Goal: Task Accomplishment & Management: Complete application form

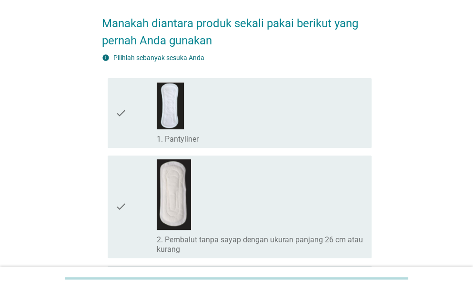
scroll to position [48, 0]
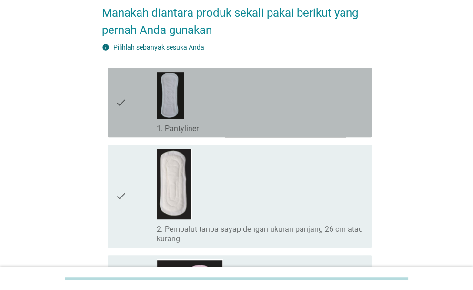
click at [209, 123] on div "check_box_outline_blank 1. Pantyliner" at bounding box center [260, 127] width 207 height 11
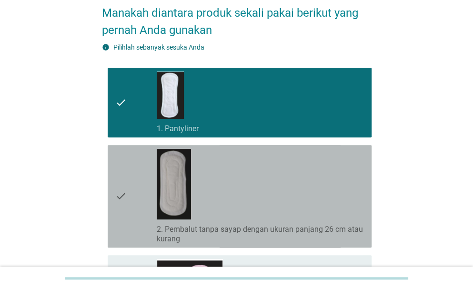
click at [227, 194] on div "check_box_outline_blank 2. Pembalut tanpa sayap dengan ukuran panjang 26 cm ata…" at bounding box center [260, 196] width 207 height 95
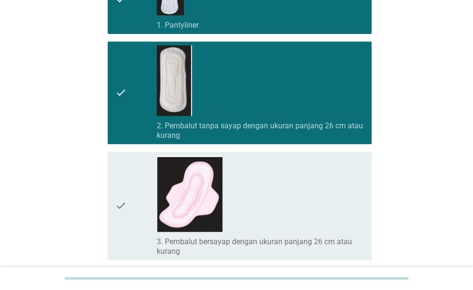
scroll to position [191, 0]
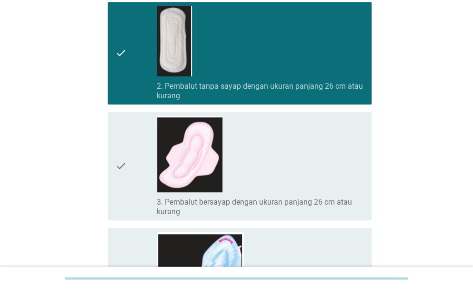
click at [227, 195] on div "check_box_outline_blank 3. Pembalut bersayap dengan ukuran panjang 26 cm atau k…" at bounding box center [260, 205] width 207 height 21
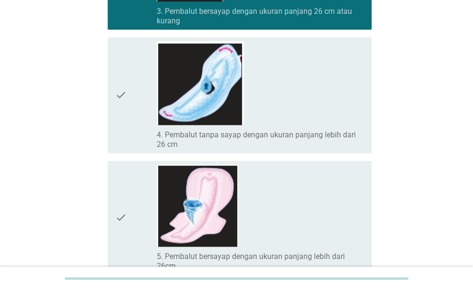
scroll to position [286, 0]
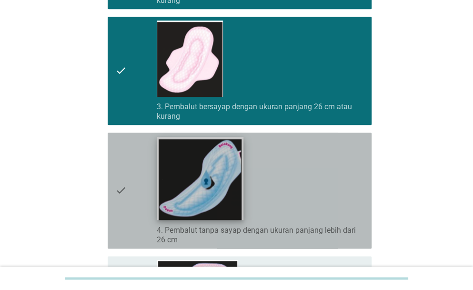
click at [242, 184] on img at bounding box center [200, 177] width 86 height 83
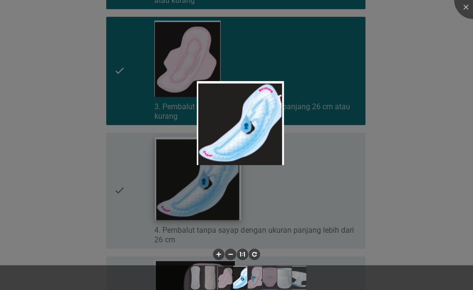
scroll to position [429, 0]
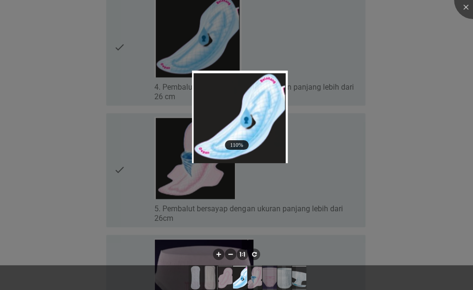
click at [242, 181] on div at bounding box center [236, 145] width 473 height 290
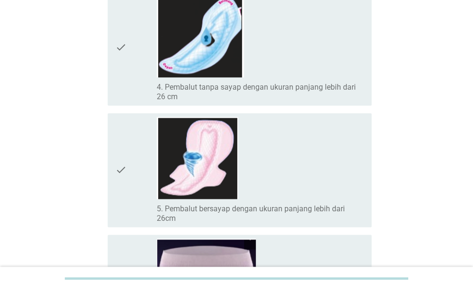
click at [243, 163] on div "check_box_outline_blank 5. Pembalut bersayap dengan ukuran panjang lebih dari 2…" at bounding box center [260, 170] width 207 height 106
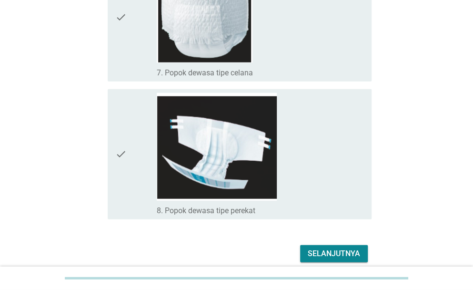
scroll to position [858, 0]
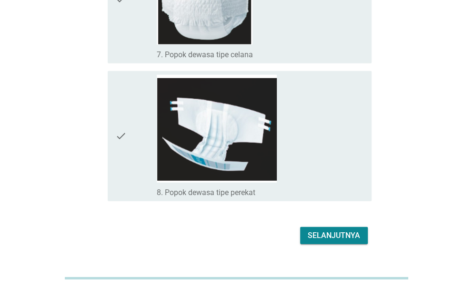
click at [322, 238] on div "Selanjutnya" at bounding box center [334, 235] width 52 height 11
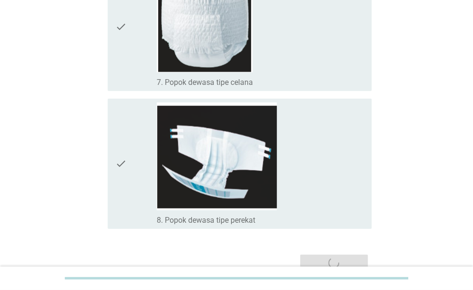
scroll to position [879, 0]
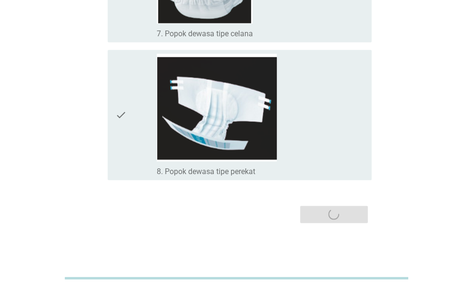
click at [331, 211] on div "Selanjutnya" at bounding box center [237, 214] width 270 height 23
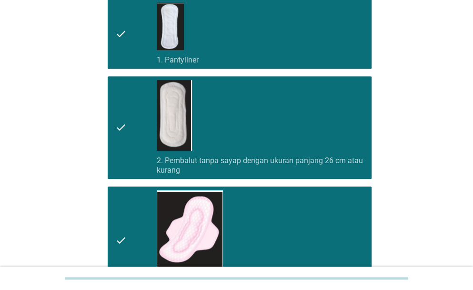
scroll to position [0, 0]
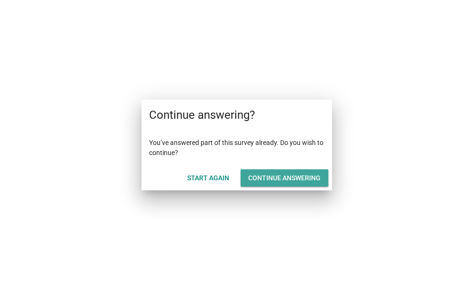
click at [270, 181] on div "Continue answering" at bounding box center [284, 178] width 72 height 10
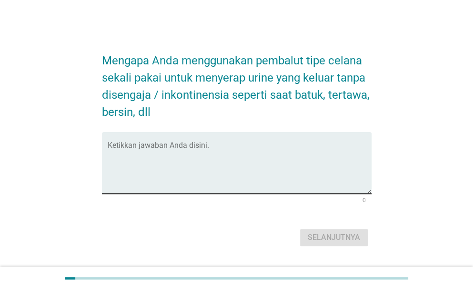
click at [315, 143] on div "Ketikkan jawaban Anda disini." at bounding box center [240, 162] width 264 height 61
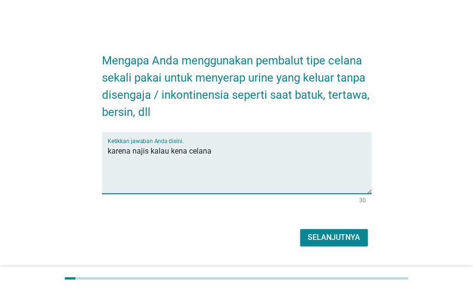
type textarea "karena najis kalau kena celana"
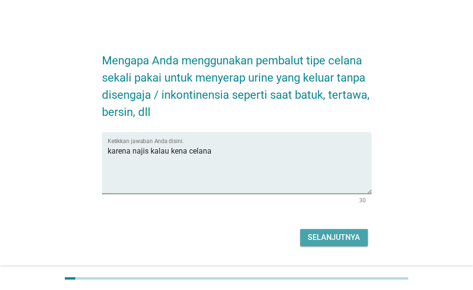
click at [342, 236] on div "Selanjutnya" at bounding box center [334, 237] width 52 height 11
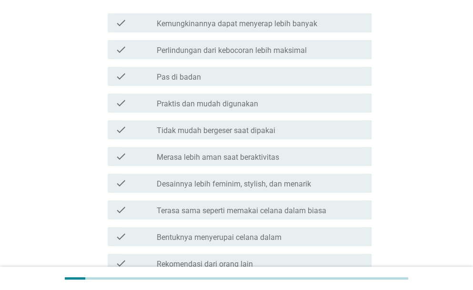
scroll to position [137, 0]
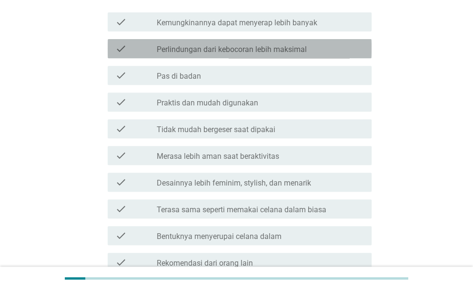
click at [284, 47] on label "Perlindungan dari kebocoran lebih maksimal" at bounding box center [232, 50] width 150 height 10
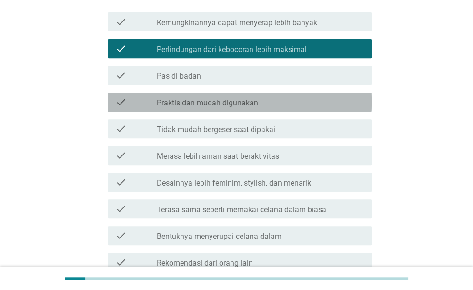
click at [281, 101] on div "check_box_outline_blank Praktis dan mudah digunakan" at bounding box center [260, 101] width 207 height 11
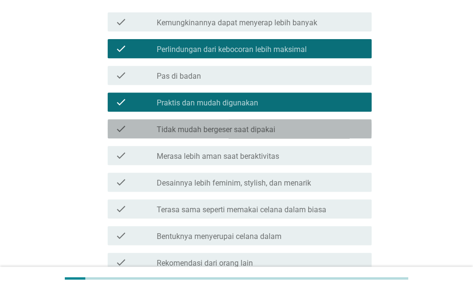
click at [304, 128] on div "check_box_outline_blank Tidak mudah bergeser saat dipakai" at bounding box center [260, 128] width 207 height 11
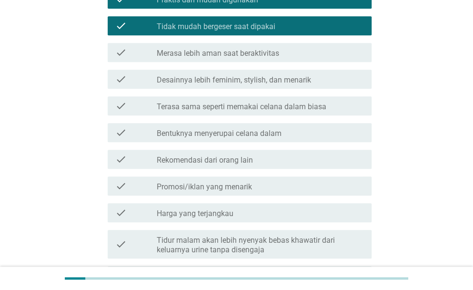
scroll to position [243, 0]
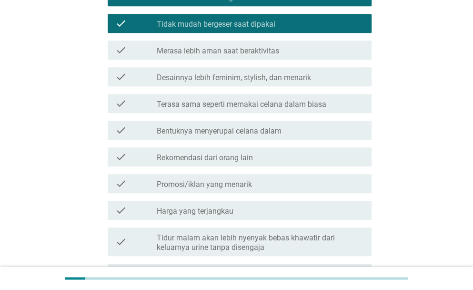
click at [299, 106] on label "Terasa sama seperti memakai celana dalam biasa" at bounding box center [242, 105] width 170 height 10
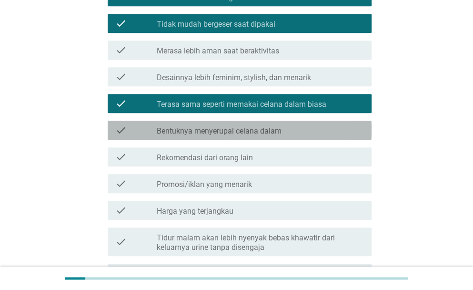
click at [305, 130] on div "check_box_outline_blank Bentuknya menyerupai celana dalam" at bounding box center [260, 129] width 207 height 11
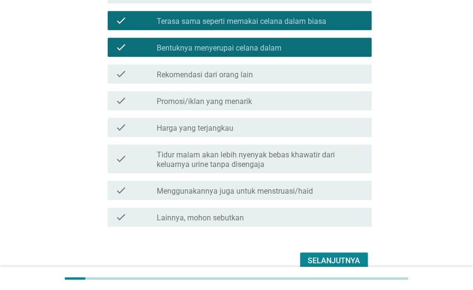
scroll to position [373, 0]
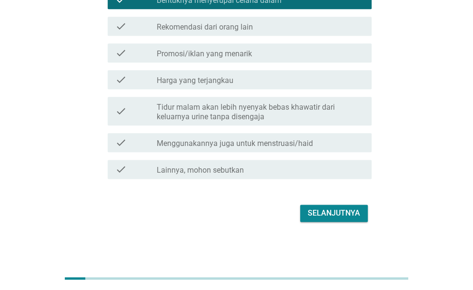
click at [332, 159] on div "check check_box_outline_blank Lainnya, mohon sebutkan" at bounding box center [237, 169] width 270 height 27
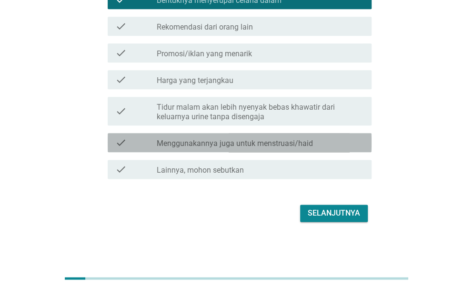
click at [330, 151] on div "check check_box_outline_blank Menggunakannya juga untuk menstruasi/haid" at bounding box center [240, 142] width 264 height 19
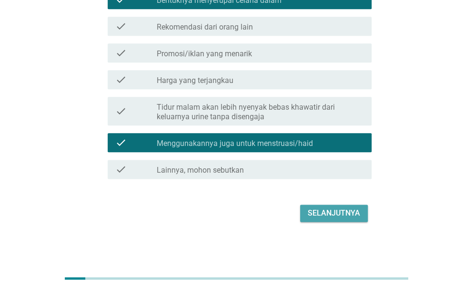
click at [339, 212] on div "Selanjutnya" at bounding box center [334, 212] width 52 height 11
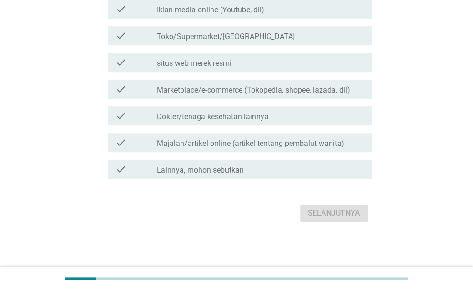
scroll to position [0, 0]
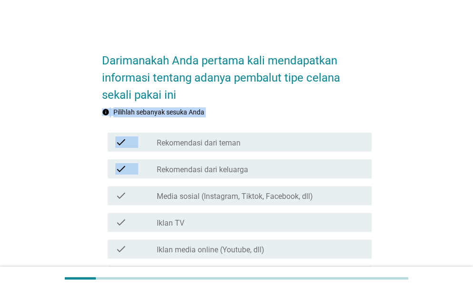
drag, startPoint x: 473, startPoint y: 102, endPoint x: 480, endPoint y: 156, distance: 53.8
click at [473, 156] on html "Darimanakah Anda pertama kali mendapatkan informasi tentang adanya pembalut tip…" at bounding box center [236, 253] width 473 height 506
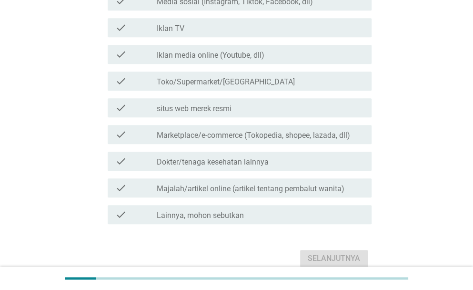
scroll to position [195, 0]
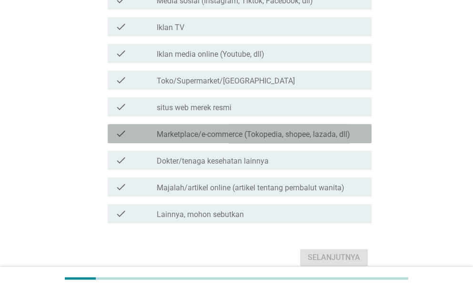
click at [280, 130] on label "Marketplace/e-commerce (Tokopedia, shopee, lazada, dll)" at bounding box center [254, 135] width 194 height 10
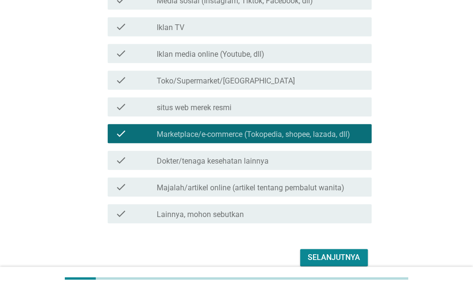
click at [323, 255] on div "Selanjutnya" at bounding box center [334, 257] width 52 height 11
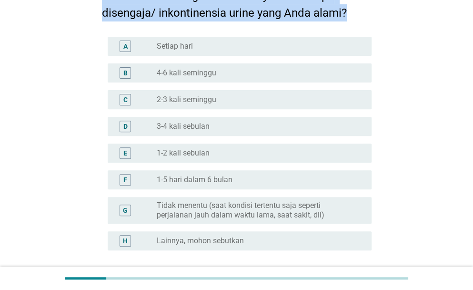
scroll to position [87, 0]
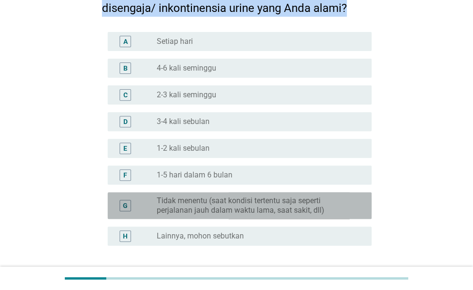
click at [320, 201] on label "Tidak menentu (saat kondisi tertentu saja seperti perjalanan jauh dalam waktu l…" at bounding box center [257, 205] width 200 height 19
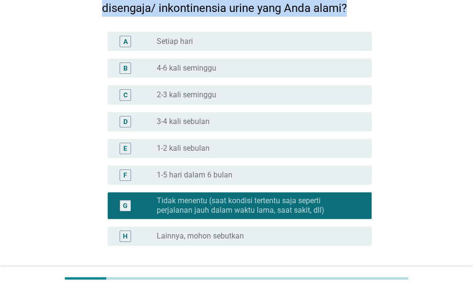
scroll to position [165, 0]
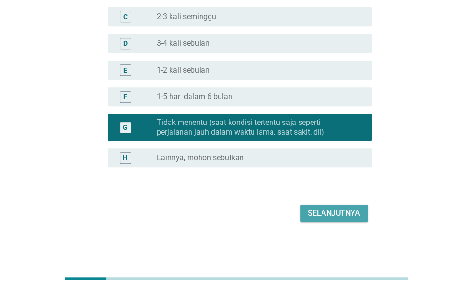
click at [344, 213] on div "Selanjutnya" at bounding box center [334, 212] width 52 height 11
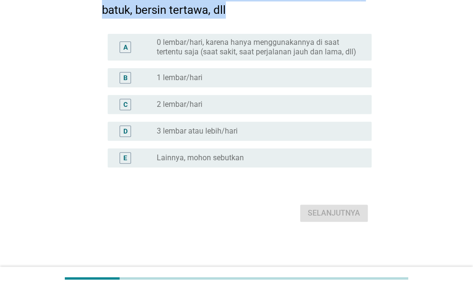
scroll to position [0, 0]
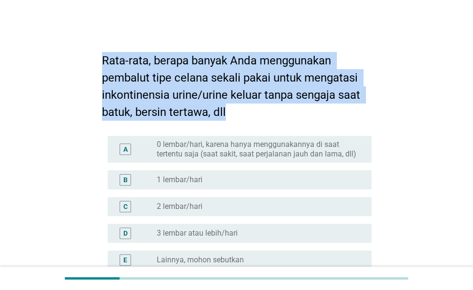
click at [322, 156] on label "0 lembar/hari, karena hanya menggunakannya di saat tertentu saja (saat sakit, s…" at bounding box center [257, 149] width 200 height 19
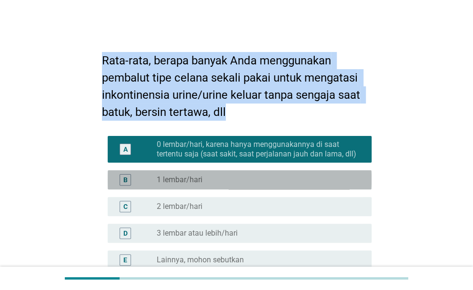
click at [332, 176] on div "radio_button_unchecked 1 lembar/hari" at bounding box center [257, 180] width 200 height 10
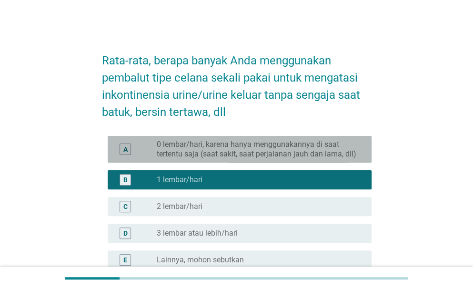
click at [331, 152] on label "0 lembar/hari, karena hanya menggunakannya di saat tertentu saja (saat sakit, s…" at bounding box center [257, 149] width 200 height 19
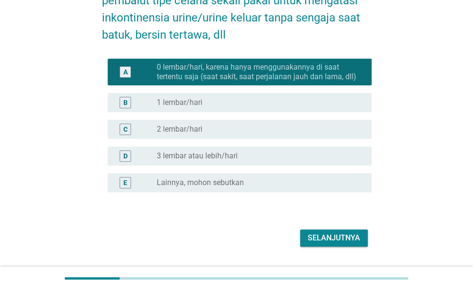
scroll to position [102, 0]
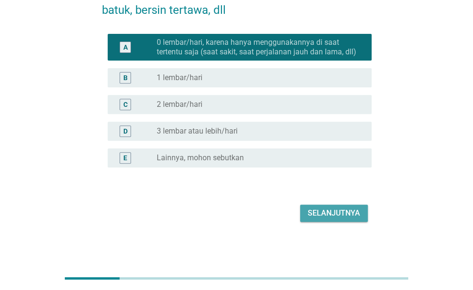
click at [330, 211] on div "Selanjutnya" at bounding box center [334, 212] width 52 height 11
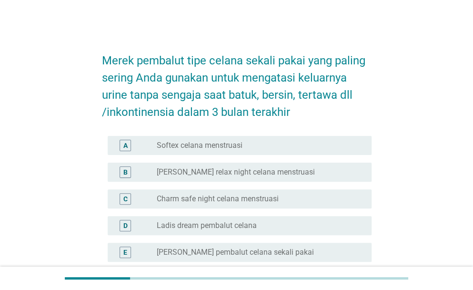
click at [276, 143] on div "radio_button_unchecked Softex celana menstruasi" at bounding box center [257, 146] width 200 height 10
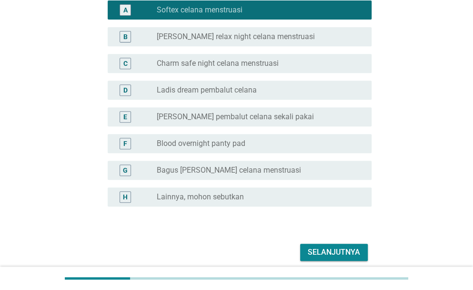
scroll to position [139, 0]
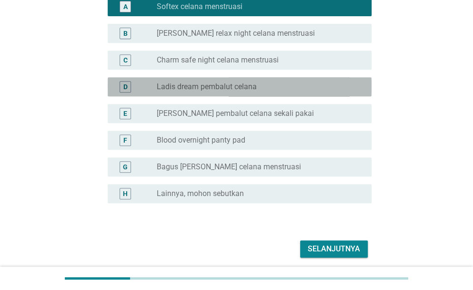
click at [245, 81] on div "radio_button_unchecked Ladis dream pembalut celana" at bounding box center [260, 86] width 207 height 11
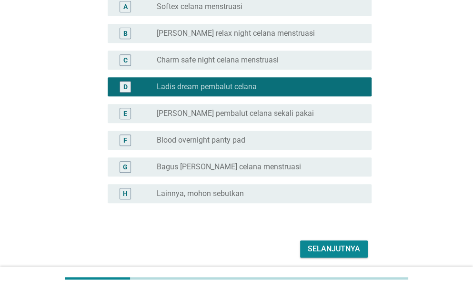
click at [273, 10] on div "radio_button_unchecked Softex celana menstruasi" at bounding box center [257, 7] width 200 height 10
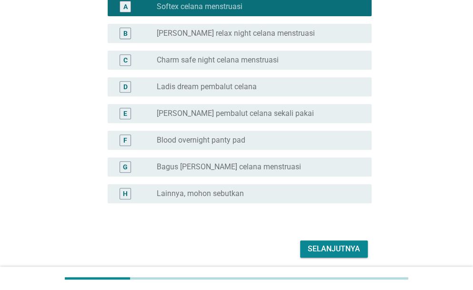
click at [324, 247] on div "Selanjutnya" at bounding box center [334, 248] width 52 height 11
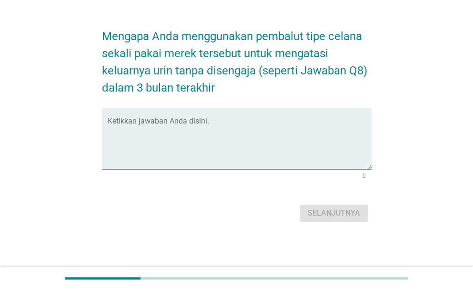
scroll to position [0, 0]
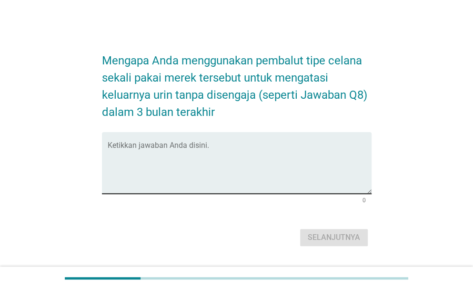
click at [244, 149] on textarea "Ketikkan jawaban Anda disini." at bounding box center [240, 168] width 264 height 50
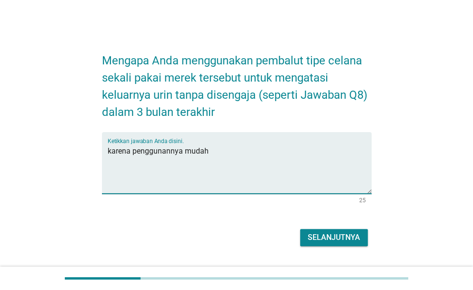
type textarea "karena penggunannya mudah"
click at [324, 245] on div "Selanjutnya" at bounding box center [237, 237] width 270 height 23
click at [326, 240] on div "Selanjutnya" at bounding box center [334, 237] width 52 height 11
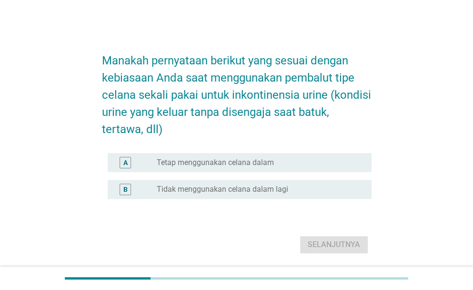
click at [300, 161] on div "radio_button_unchecked Tetap menggunakan celana dalam" at bounding box center [257, 163] width 200 height 10
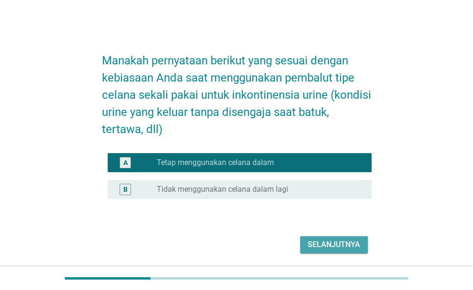
click at [331, 247] on div "Selanjutnya" at bounding box center [334, 244] width 52 height 11
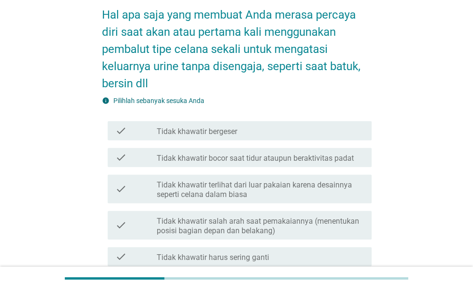
scroll to position [65, 0]
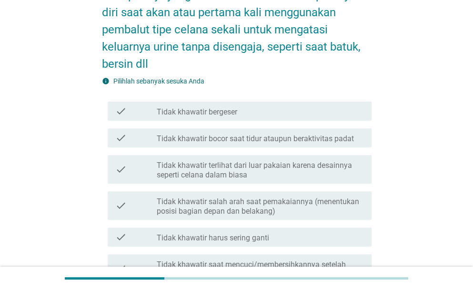
click at [292, 122] on div "check check_box_outline_blank Tidak khawatir bergeser" at bounding box center [237, 111] width 270 height 27
click at [296, 120] on div "check check_box_outline_blank Tidak khawatir bergeser" at bounding box center [237, 111] width 270 height 27
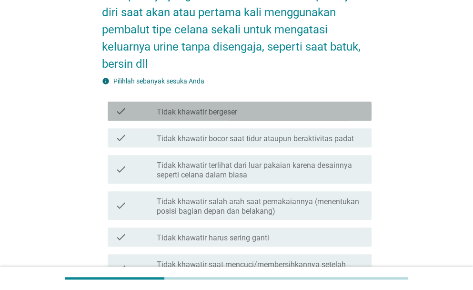
click at [258, 111] on div "check_box_outline_blank Tidak khawatir bergeser" at bounding box center [260, 110] width 207 height 11
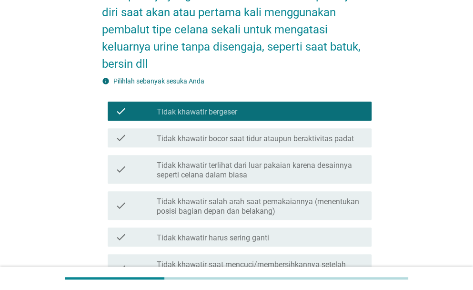
click at [261, 141] on label "Tidak khawatir bocor saat tidur ataupun beraktivitas padat" at bounding box center [255, 139] width 197 height 10
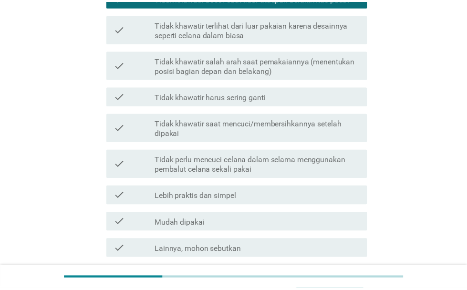
scroll to position [218, 0]
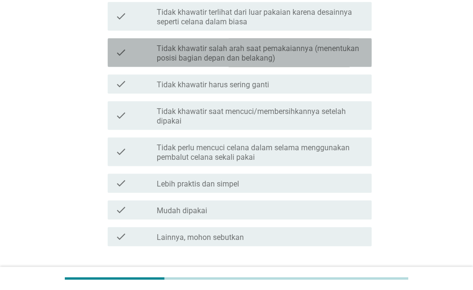
click at [240, 63] on div "check check_box_outline_blank Tidak khawatir salah arah saat pemakaiannya (mene…" at bounding box center [240, 52] width 264 height 29
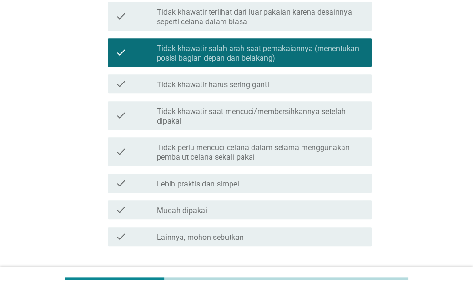
click at [267, 186] on div "check_box_outline_blank Lebih praktis dan simpel" at bounding box center [260, 182] width 207 height 11
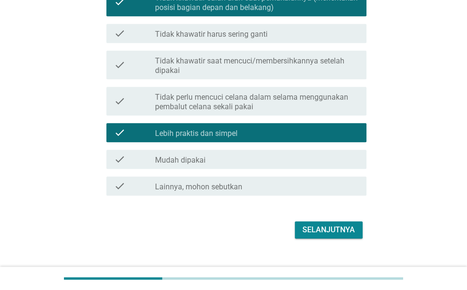
scroll to position [271, 0]
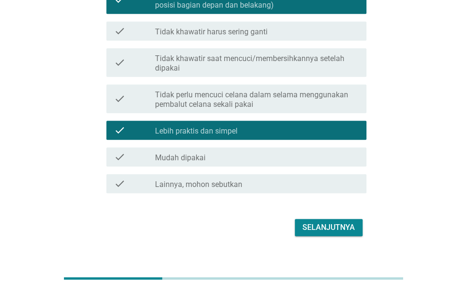
click at [330, 230] on div "Selanjutnya" at bounding box center [328, 227] width 52 height 11
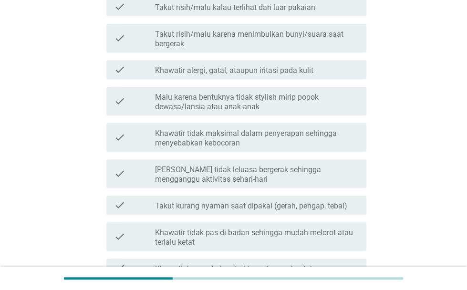
scroll to position [171, 0]
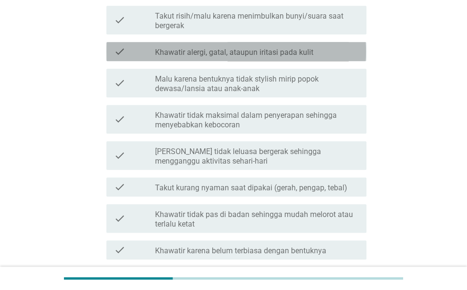
click at [319, 48] on div "check_box_outline_blank Khawatir alergi, gatal, ataupun iritasi pada kulit" at bounding box center [257, 51] width 204 height 11
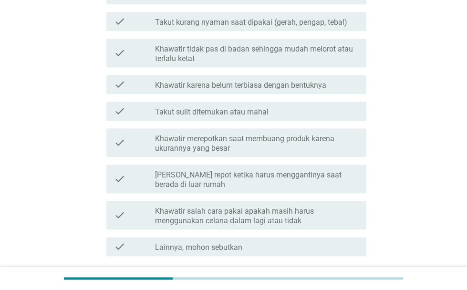
scroll to position [345, 0]
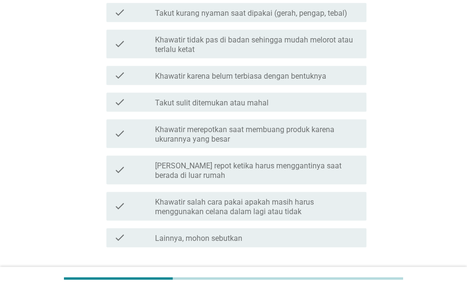
click at [260, 47] on label "Khawatir tidak pas di badan sehingga mudah melorot atau terlalu ketat" at bounding box center [257, 44] width 204 height 19
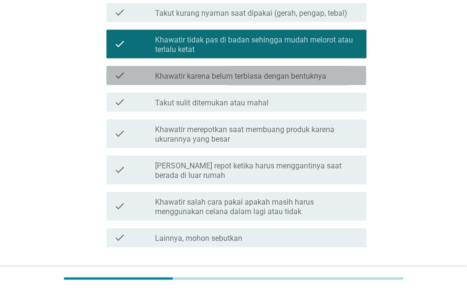
click at [333, 76] on div "check_box_outline_blank Khawatir karena belum terbiasa dengan bentuknya" at bounding box center [257, 75] width 204 height 11
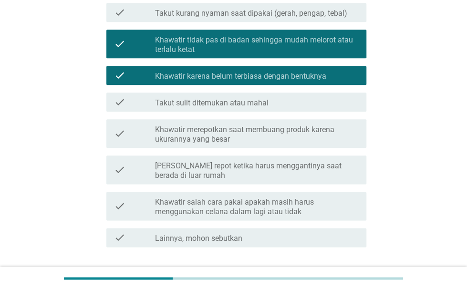
scroll to position [413, 0]
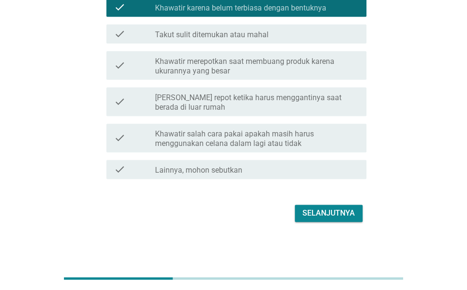
click at [322, 211] on div "Selanjutnya" at bounding box center [328, 212] width 52 height 11
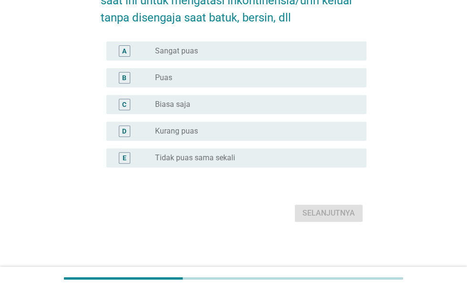
scroll to position [0, 0]
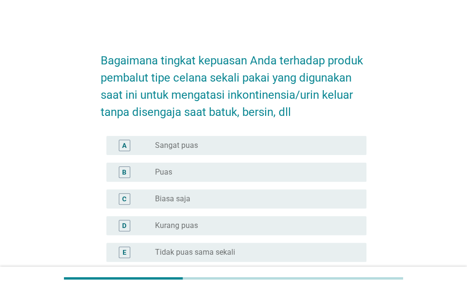
click at [288, 139] on div "A radio_button_unchecked Sangat puas" at bounding box center [236, 145] width 260 height 19
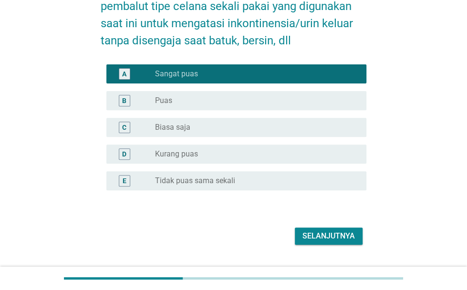
scroll to position [94, 0]
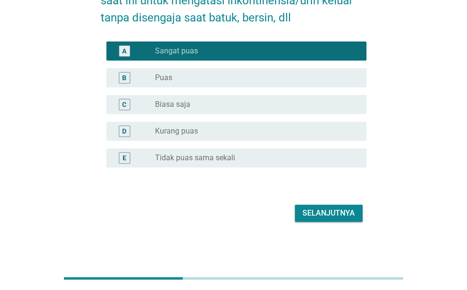
click at [341, 216] on div "Selanjutnya" at bounding box center [328, 212] width 52 height 11
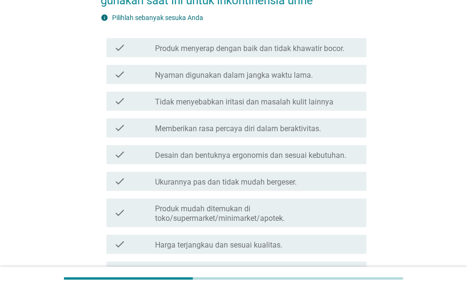
scroll to position [0, 0]
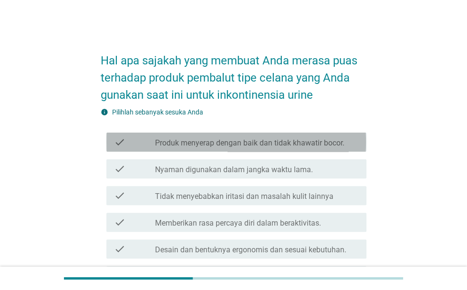
click at [334, 141] on label "Produk menyerap dengan baik dan tidak khawatir bocor." at bounding box center [249, 143] width 189 height 10
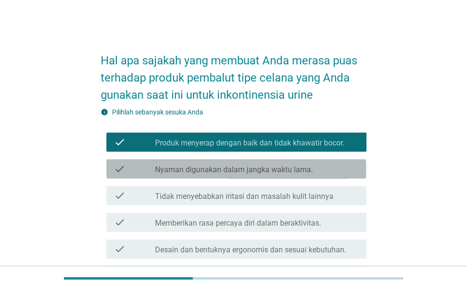
click at [336, 167] on div "check_box_outline_blank Nyaman digunakan dalam jangka waktu lama." at bounding box center [257, 168] width 204 height 11
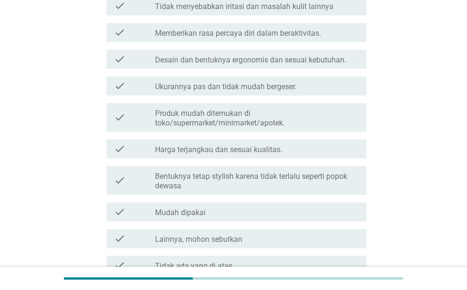
scroll to position [196, 0]
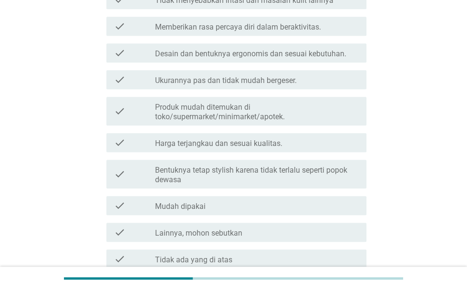
click at [285, 90] on div "check check_box_outline_blank Ukurannya pas dan tidak mudah bergeser." at bounding box center [234, 79] width 266 height 27
click at [285, 80] on label "Ukurannya pas dan tidak mudah bergeser." at bounding box center [226, 81] width 142 height 10
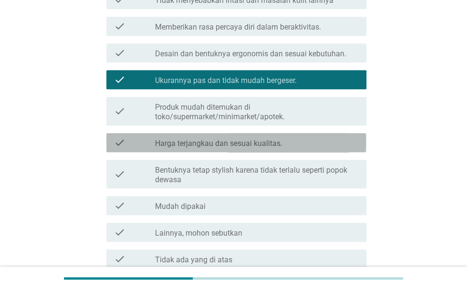
click at [287, 144] on div "check_box_outline_blank Harga terjangkau dan sesuai kualitas." at bounding box center [257, 142] width 204 height 11
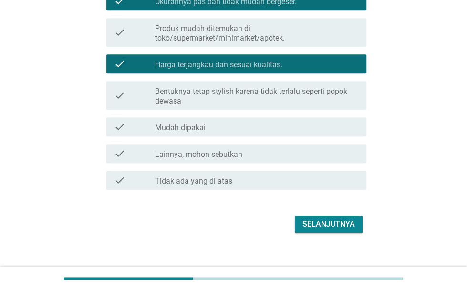
scroll to position [286, 0]
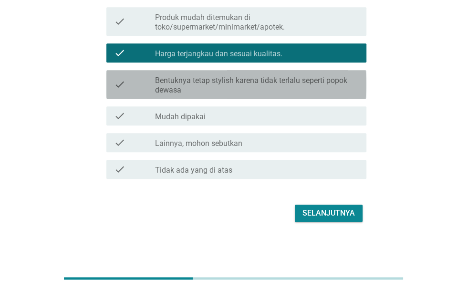
click at [266, 92] on label "Bentuknya tetap stylish karena tidak terlalu seperti popok dewasa" at bounding box center [257, 85] width 204 height 19
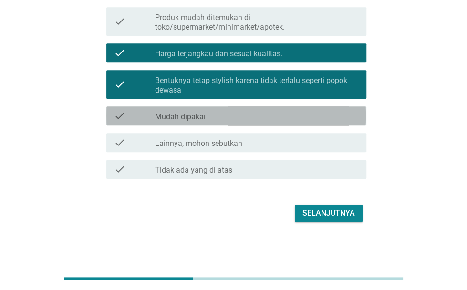
click at [286, 114] on div "check_box_outline_blank Mudah dipakai" at bounding box center [257, 115] width 204 height 11
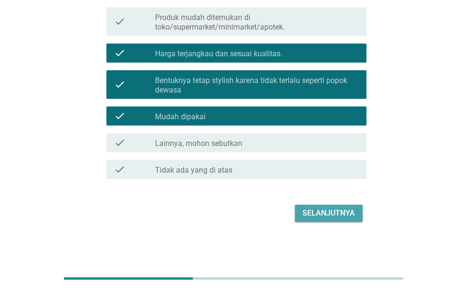
click at [321, 212] on div "Selanjutnya" at bounding box center [328, 212] width 52 height 11
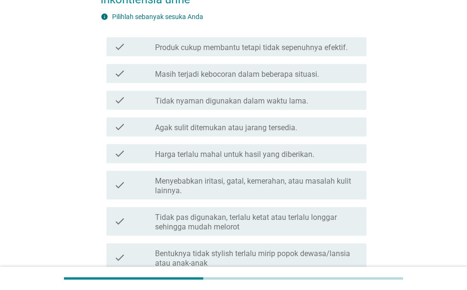
scroll to position [116, 0]
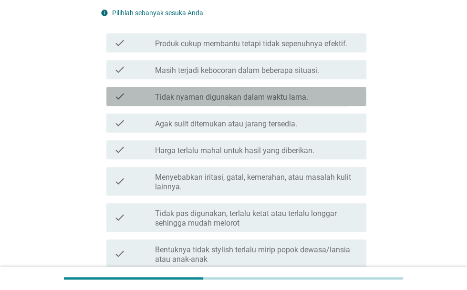
click at [319, 95] on div "check_box_outline_blank Tidak nyaman digunakan dalam waktu lama." at bounding box center [257, 96] width 204 height 11
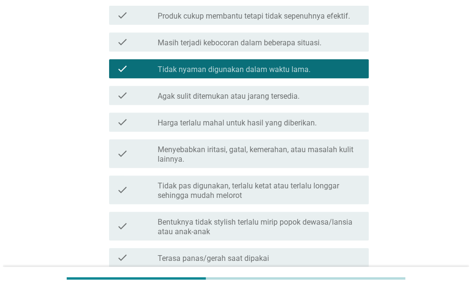
scroll to position [184, 0]
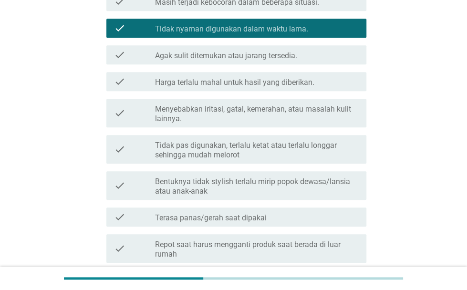
click at [307, 83] on label "Harga terlalu mahal untuk hasil yang diberikan." at bounding box center [234, 83] width 159 height 10
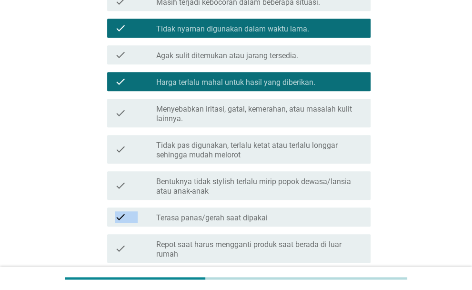
drag, startPoint x: 471, startPoint y: 192, endPoint x: 476, endPoint y: 205, distance: 14.5
click at [472, 205] on html "Hal apa sajakah yang membuat Anda merasa tidak/kurang puas terhadap produk pemb…" at bounding box center [236, 137] width 472 height 642
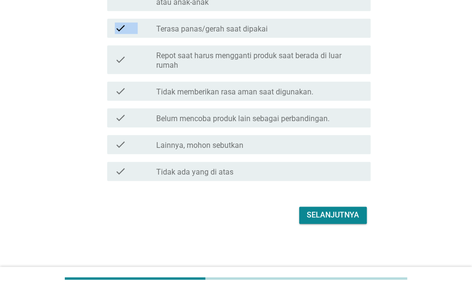
scroll to position [375, 0]
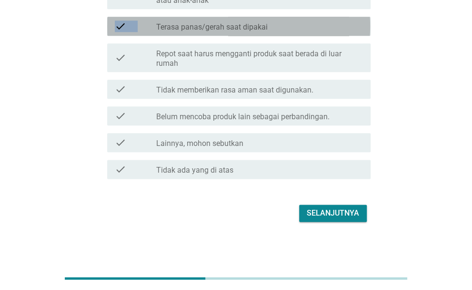
click at [266, 27] on label "Terasa panas/gerah saat dipakai" at bounding box center [212, 27] width 112 height 10
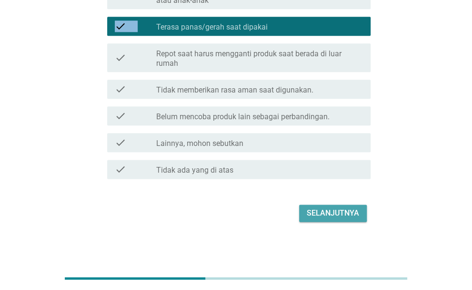
click at [335, 213] on div "Selanjutnya" at bounding box center [333, 212] width 52 height 11
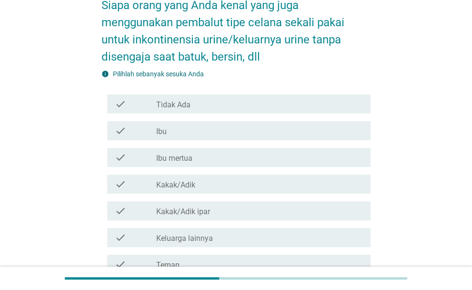
scroll to position [60, 0]
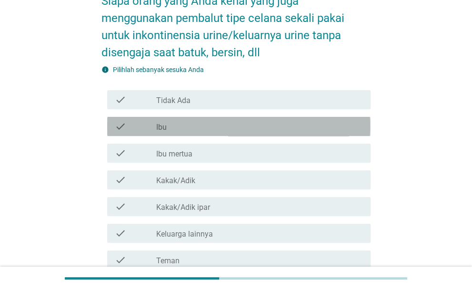
click at [278, 122] on div "check_box_outline_blank Ibu" at bounding box center [259, 126] width 207 height 11
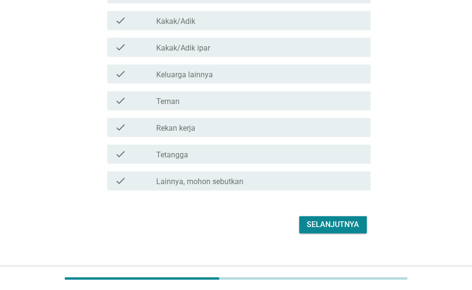
scroll to position [230, 0]
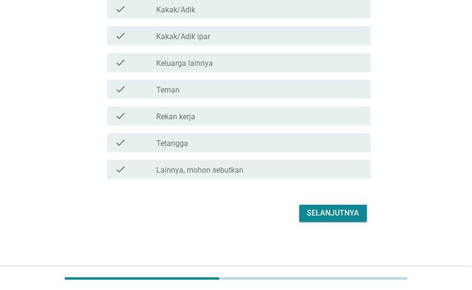
click at [470, 246] on div "Siapa orang yang Anda kenal yang juga menggunakan pembalut tipe celana sekali p…" at bounding box center [236, 18] width 472 height 497
drag, startPoint x: 470, startPoint y: 246, endPoint x: 450, endPoint y: 130, distance: 118.0
click at [450, 130] on div "Siapa orang yang Anda kenal yang juga menggunakan pembalut tipe celana sekali p…" at bounding box center [236, 18] width 472 height 497
click at [341, 207] on div "Selanjutnya" at bounding box center [333, 212] width 52 height 11
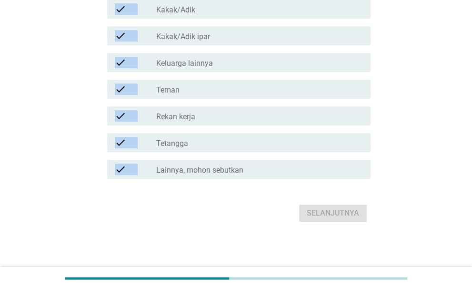
scroll to position [0, 0]
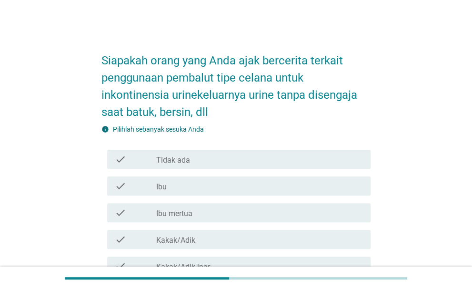
click at [288, 181] on div "check_box_outline_blank Ibu" at bounding box center [259, 185] width 207 height 11
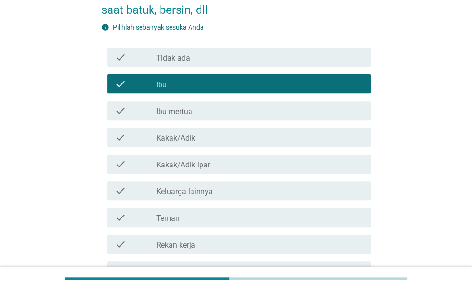
scroll to position [230, 0]
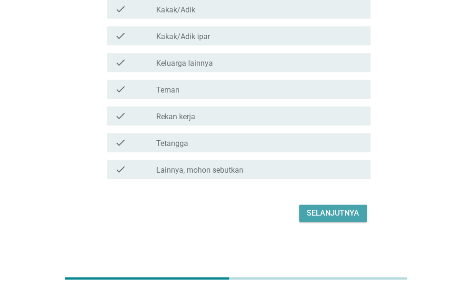
click at [358, 213] on div "Selanjutnya" at bounding box center [333, 212] width 52 height 11
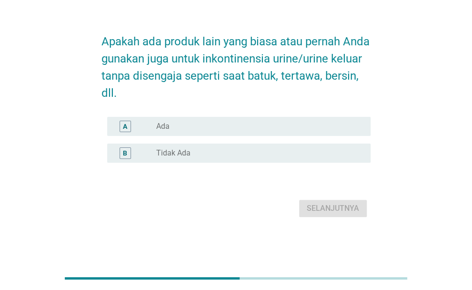
scroll to position [0, 0]
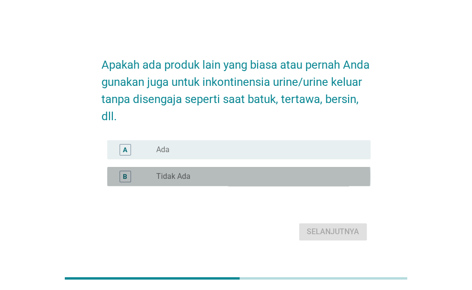
click at [325, 178] on div "radio_button_unchecked Tidak Ada" at bounding box center [255, 177] width 199 height 10
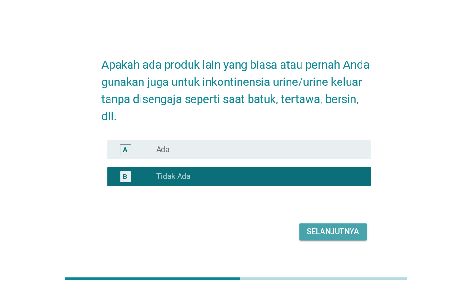
click at [337, 229] on div "Selanjutnya" at bounding box center [333, 231] width 52 height 11
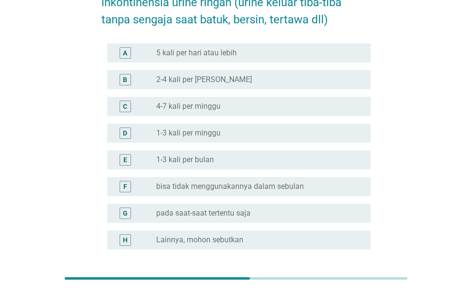
scroll to position [78, 0]
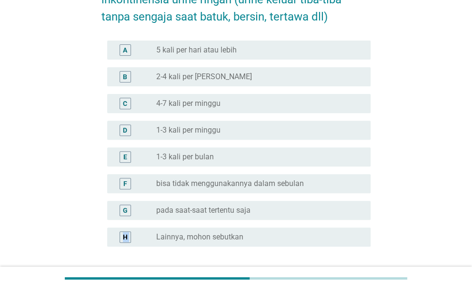
drag, startPoint x: 472, startPoint y: 207, endPoint x: 476, endPoint y: 231, distance: 23.7
click at [472, 231] on html "Seberapa sering Anda mengalami gejala inkontinensia urine ringan (urine keluar …" at bounding box center [236, 134] width 472 height 424
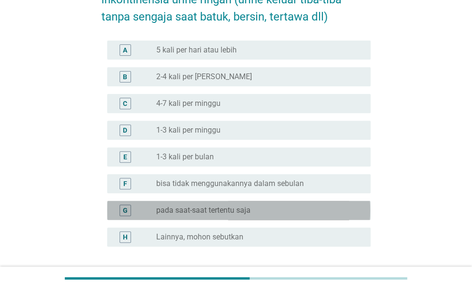
click at [315, 209] on div "radio_button_unchecked pada saat-saat tertentu saja" at bounding box center [255, 210] width 199 height 10
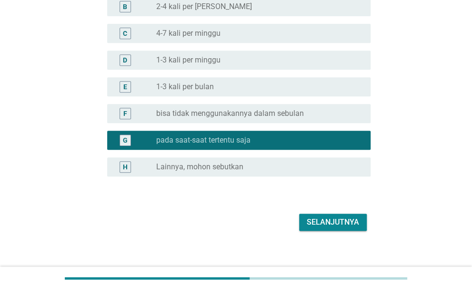
scroll to position [151, 0]
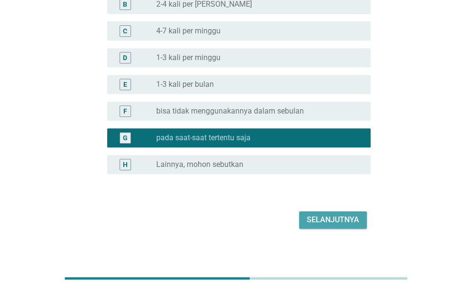
click at [360, 220] on button "Selanjutnya" at bounding box center [333, 219] width 68 height 17
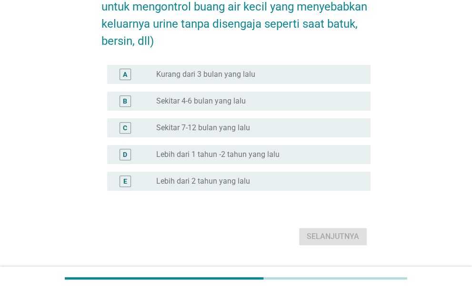
scroll to position [90, 0]
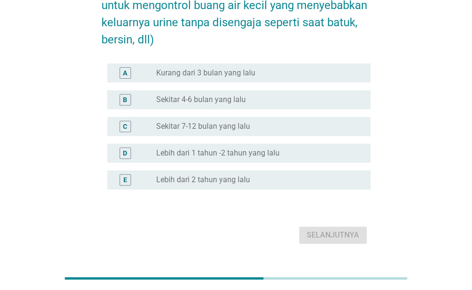
click at [276, 121] on div "radio_button_unchecked Sekitar 7-12 bulan yang lalu" at bounding box center [259, 126] width 207 height 11
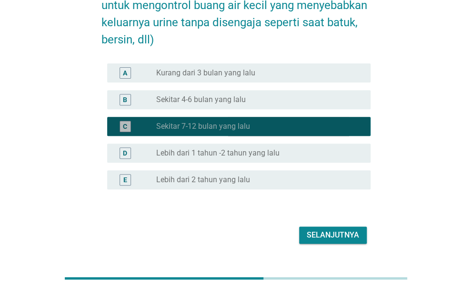
click at [327, 241] on button "Selanjutnya" at bounding box center [333, 234] width 68 height 17
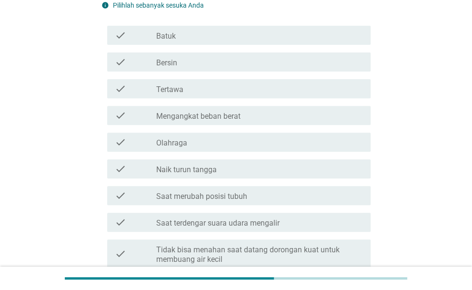
scroll to position [0, 0]
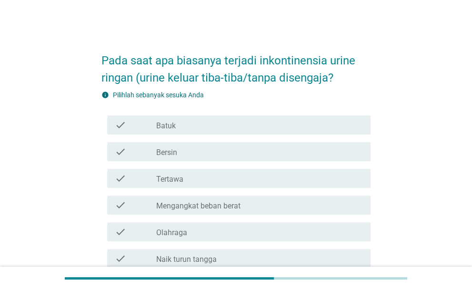
click at [274, 121] on div "check_box_outline_blank Batuk" at bounding box center [259, 124] width 207 height 11
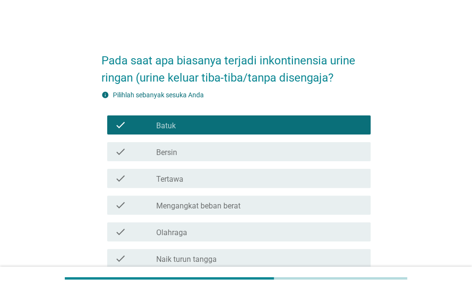
click at [320, 211] on div "check check_box_outline_blank Mengangkat beban berat" at bounding box center [239, 204] width 264 height 19
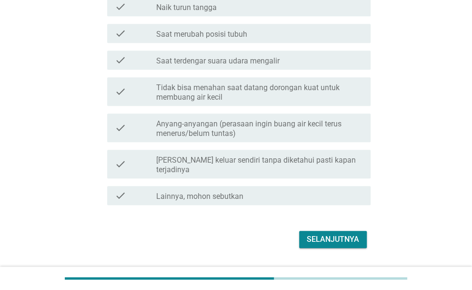
scroll to position [255, 0]
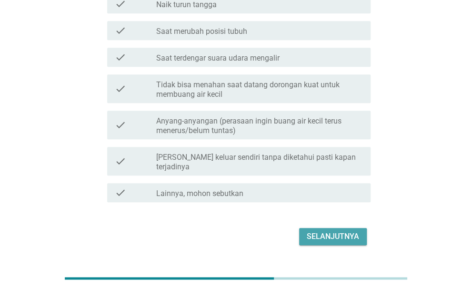
click at [361, 233] on button "Selanjutnya" at bounding box center [333, 236] width 68 height 17
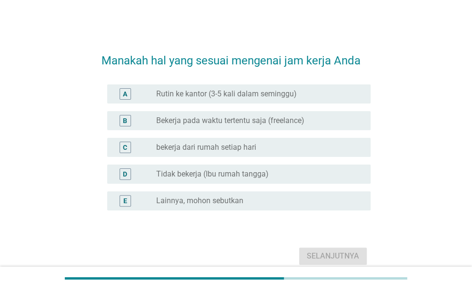
click at [280, 122] on label "Bekerja pada waktu tertentu saja (freelance)" at bounding box center [230, 121] width 148 height 10
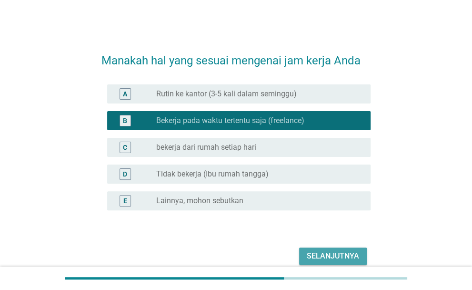
click at [318, 259] on div "Selanjutnya" at bounding box center [333, 255] width 52 height 11
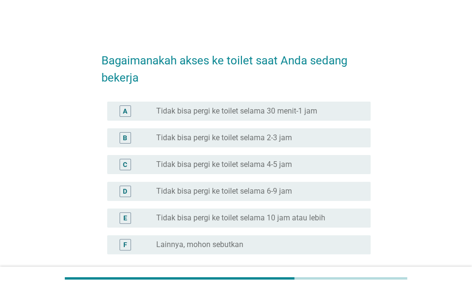
click at [267, 117] on div "A radio_button_unchecked Tidak bisa pergi ke toilet selama 30 menit-1 jam" at bounding box center [239, 111] width 264 height 19
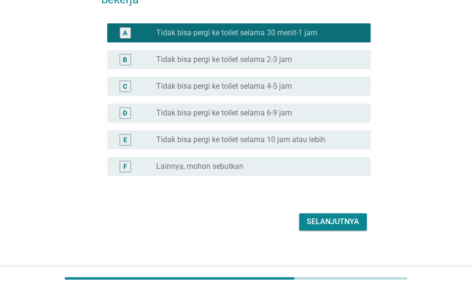
scroll to position [87, 0]
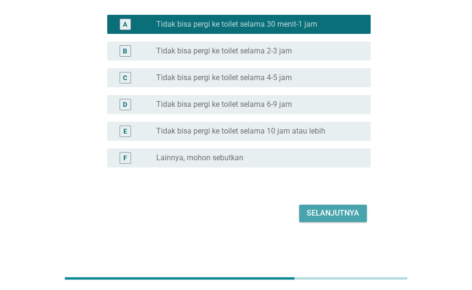
click at [355, 214] on div "Selanjutnya" at bounding box center [333, 212] width 52 height 11
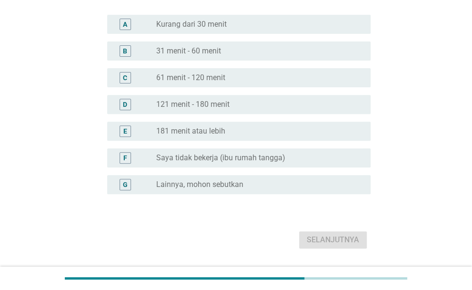
scroll to position [0, 0]
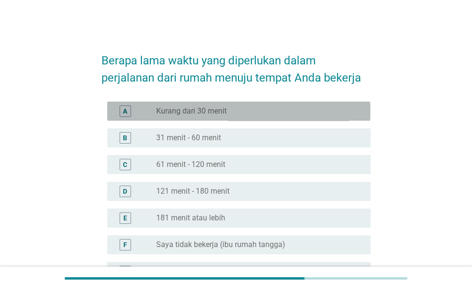
click at [269, 102] on div "A radio_button_unchecked Kurang dari 30 menit" at bounding box center [239, 111] width 264 height 19
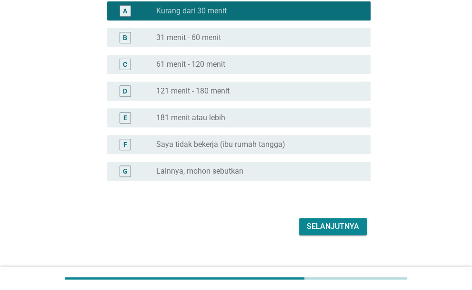
scroll to position [113, 0]
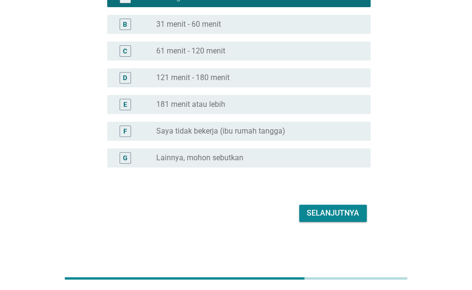
click at [318, 210] on div "Selanjutnya" at bounding box center [333, 212] width 52 height 11
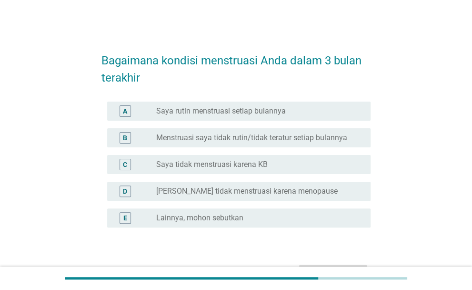
click at [307, 110] on div "radio_button_unchecked Saya rutin menstruasi setiap bulannya" at bounding box center [255, 111] width 199 height 10
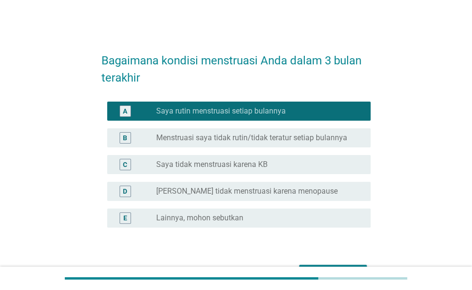
scroll to position [60, 0]
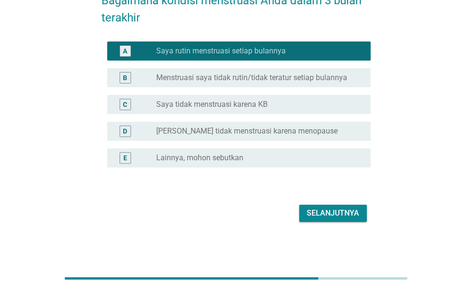
click at [326, 212] on div "Selanjutnya" at bounding box center [333, 212] width 52 height 11
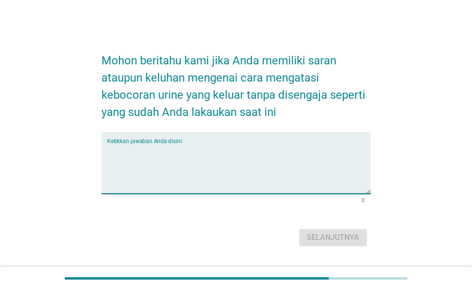
click at [274, 161] on textarea "Ketikkan jawaban Anda disini." at bounding box center [239, 168] width 264 height 50
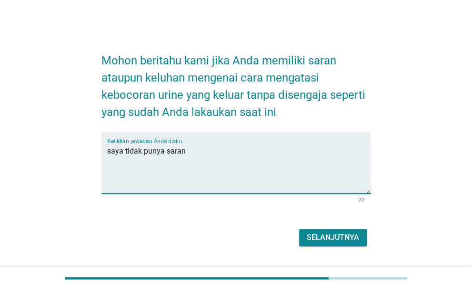
type textarea "saya tidak punya saran"
click at [350, 238] on div "Selanjutnya" at bounding box center [333, 237] width 52 height 11
